Goal: Transaction & Acquisition: Purchase product/service

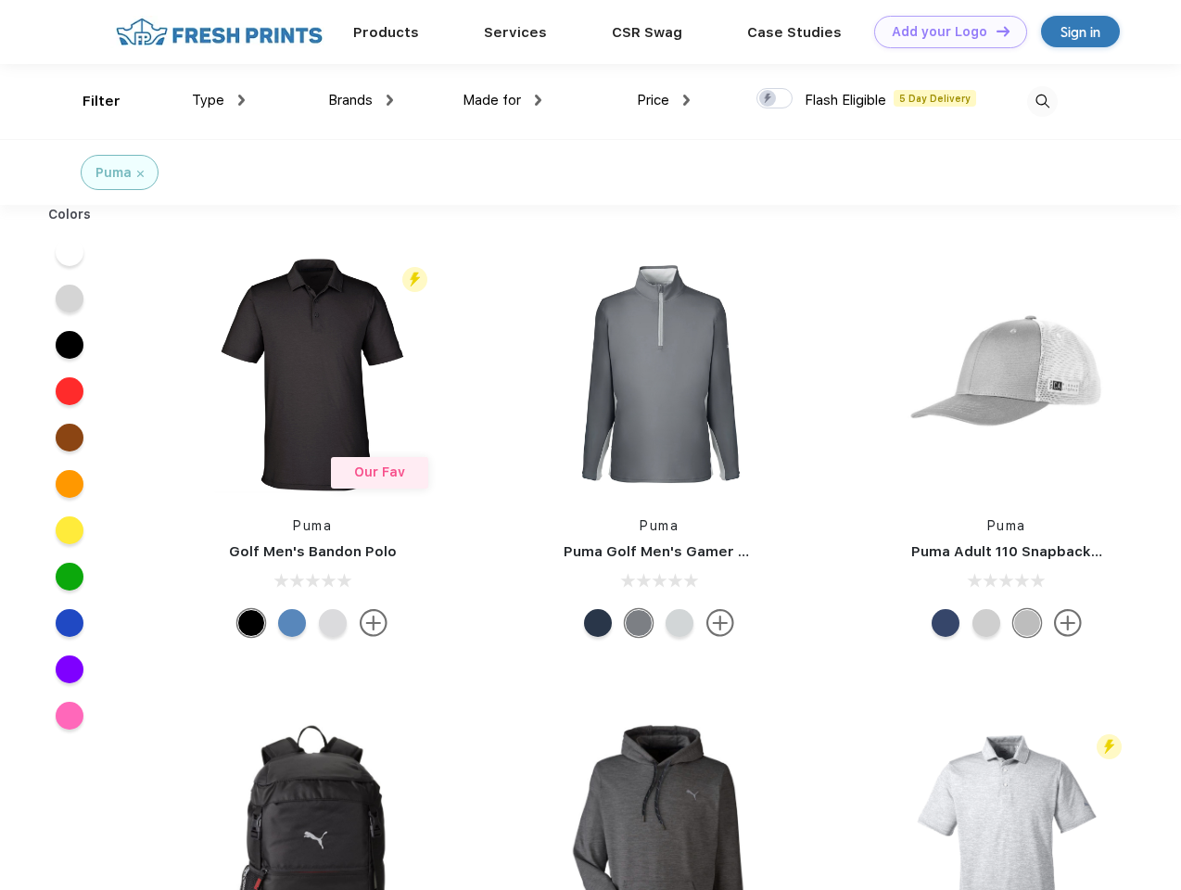
scroll to position [1, 0]
click at [944, 32] on link "Add your Logo Design Tool" at bounding box center [950, 32] width 153 height 32
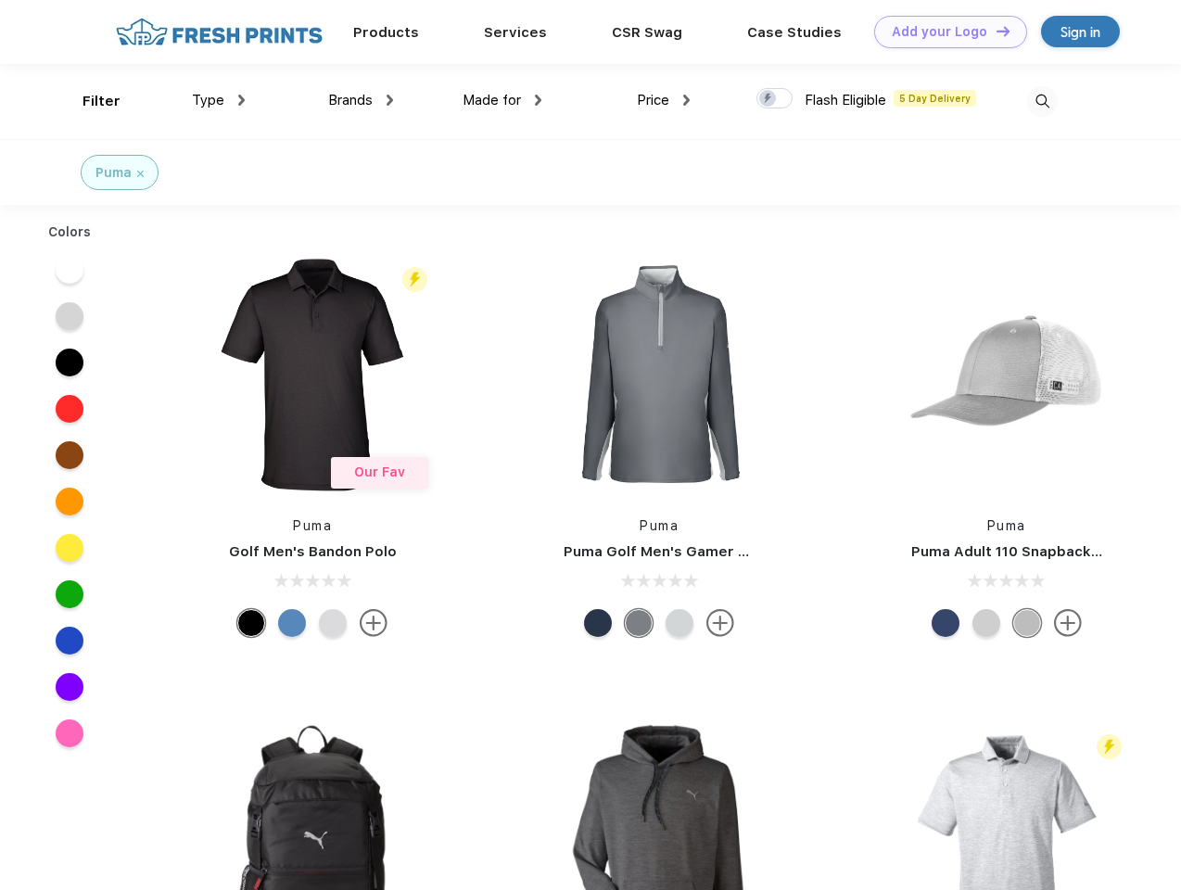
click at [0, 0] on div "Design Tool" at bounding box center [0, 0] width 0 height 0
click at [995, 31] on link "Add your Logo Design Tool" at bounding box center [950, 32] width 153 height 32
click at [89, 101] on div "Filter" at bounding box center [102, 101] width 38 height 21
click at [219, 100] on span "Type" at bounding box center [208, 100] width 32 height 17
click at [361, 100] on span "Brands" at bounding box center [350, 100] width 44 height 17
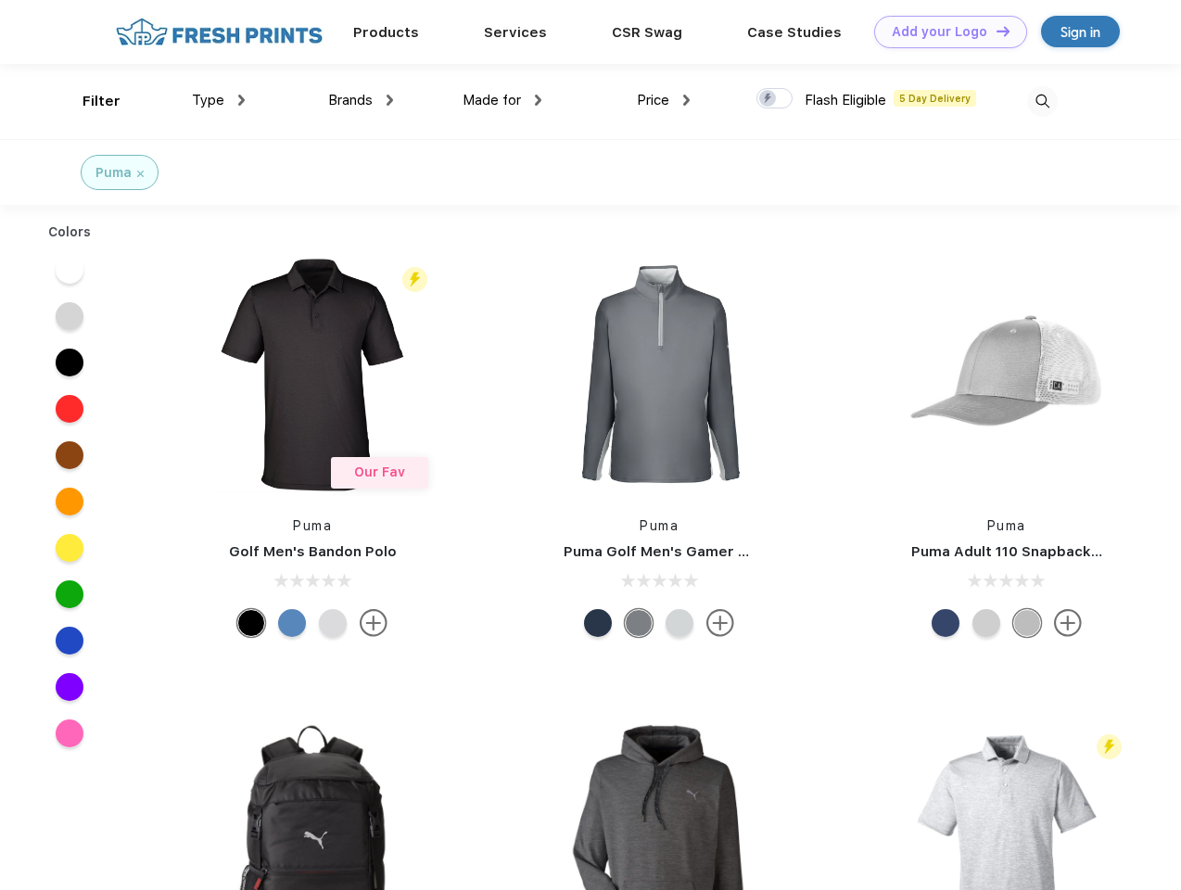
click at [502, 100] on span "Made for" at bounding box center [492, 100] width 58 height 17
click at [664, 100] on span "Price" at bounding box center [653, 100] width 32 height 17
click at [775, 99] on div at bounding box center [774, 98] width 36 height 20
click at [769, 99] on input "checkbox" at bounding box center [762, 93] width 12 height 12
click at [1042, 101] on img at bounding box center [1042, 101] width 31 height 31
